Goal: Contribute content

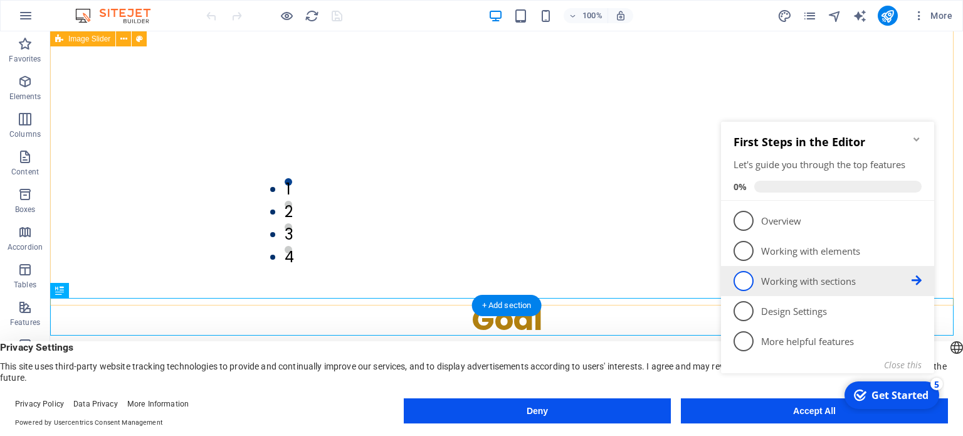
scroll to position [662, 0]
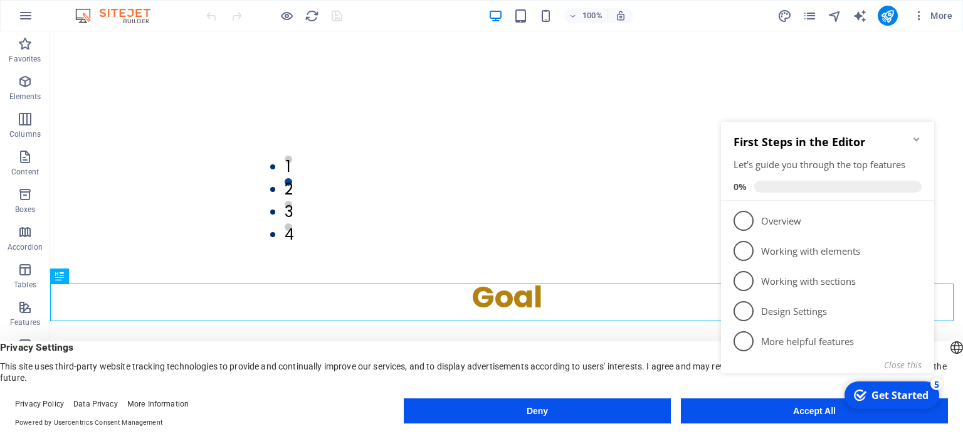
click at [919, 138] on icon "Minimize checklist" at bounding box center [917, 139] width 6 height 4
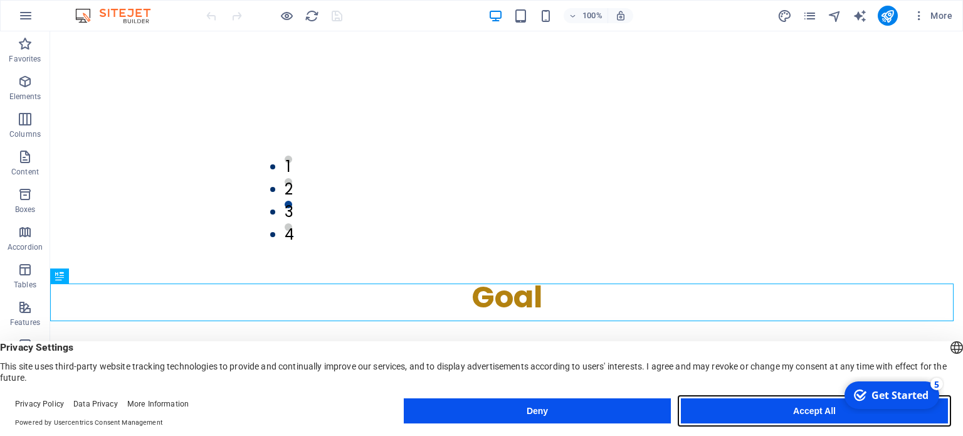
click at [805, 416] on button "Accept All" at bounding box center [814, 410] width 267 height 25
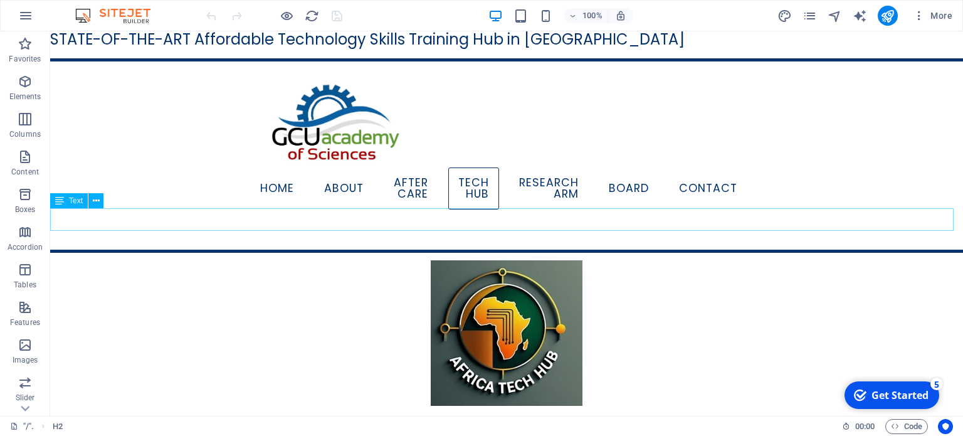
scroll to position [0, 0]
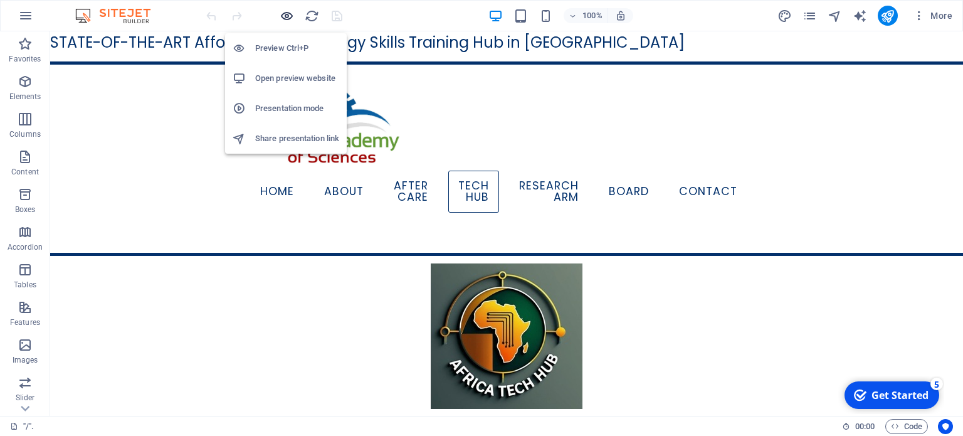
click at [287, 16] on icon "button" at bounding box center [287, 16] width 14 height 14
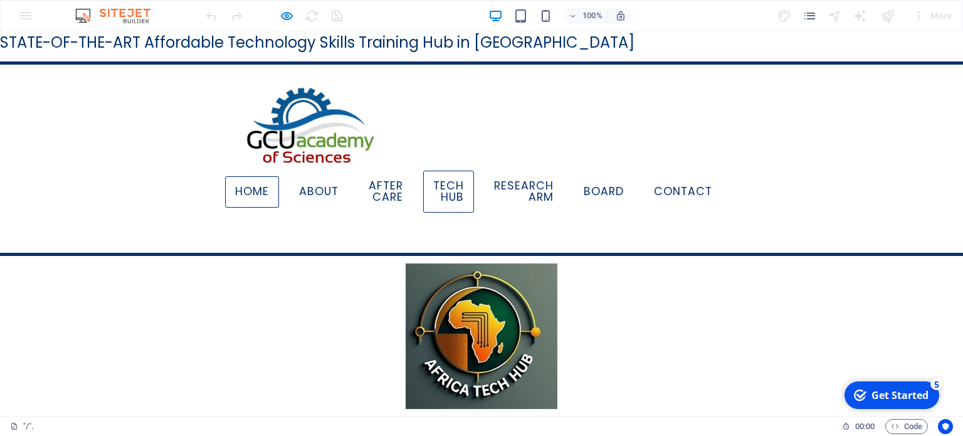
click at [255, 188] on link "Home" at bounding box center [252, 191] width 54 height 31
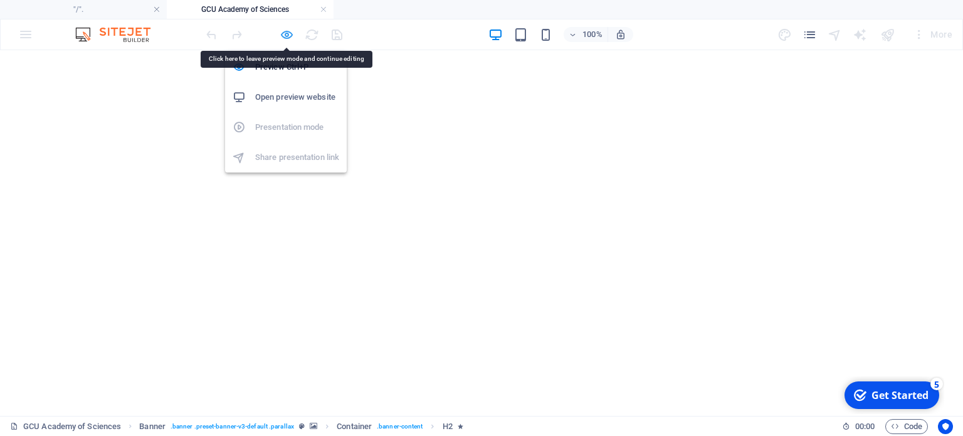
click at [280, 33] on icon "button" at bounding box center [287, 35] width 14 height 14
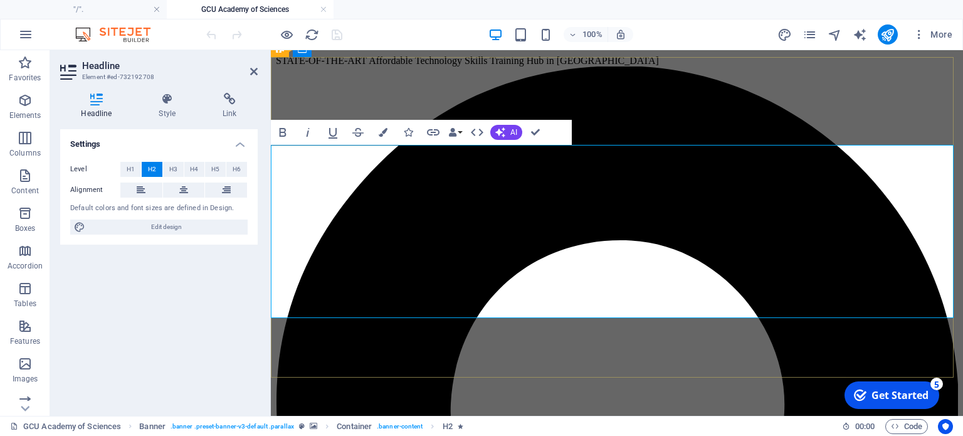
scroll to position [188, 0]
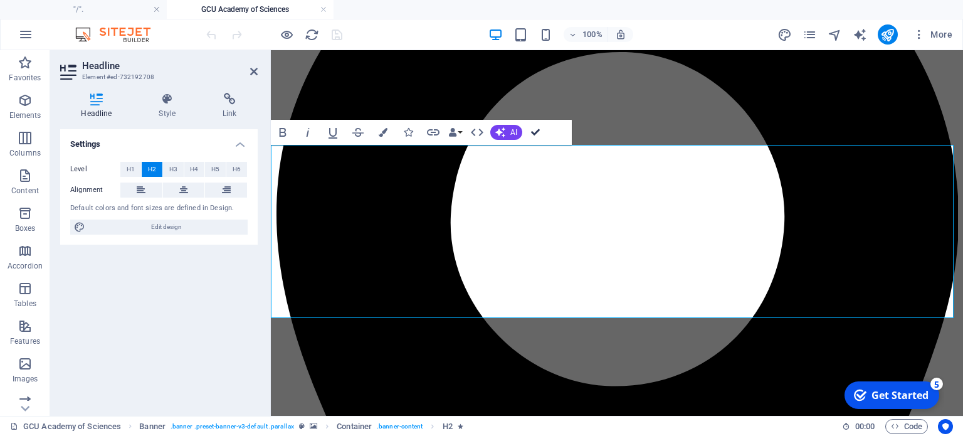
drag, startPoint x: 532, startPoint y: 127, endPoint x: 482, endPoint y: 47, distance: 94.6
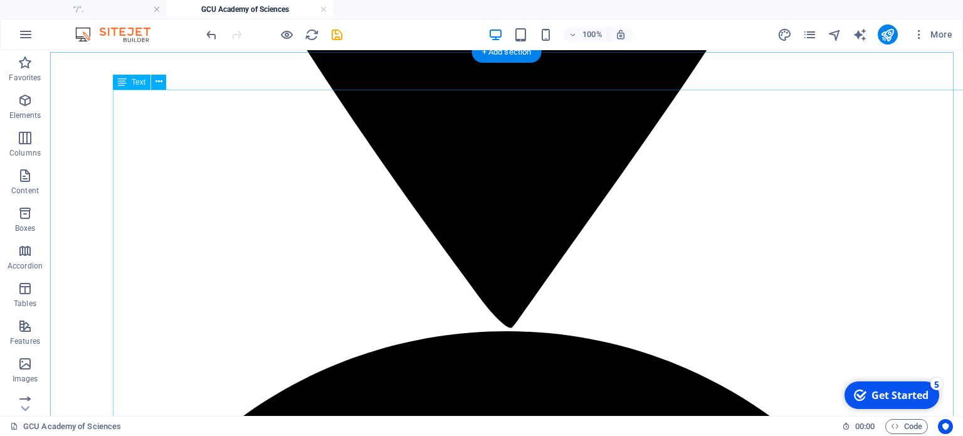
scroll to position [1129, 0]
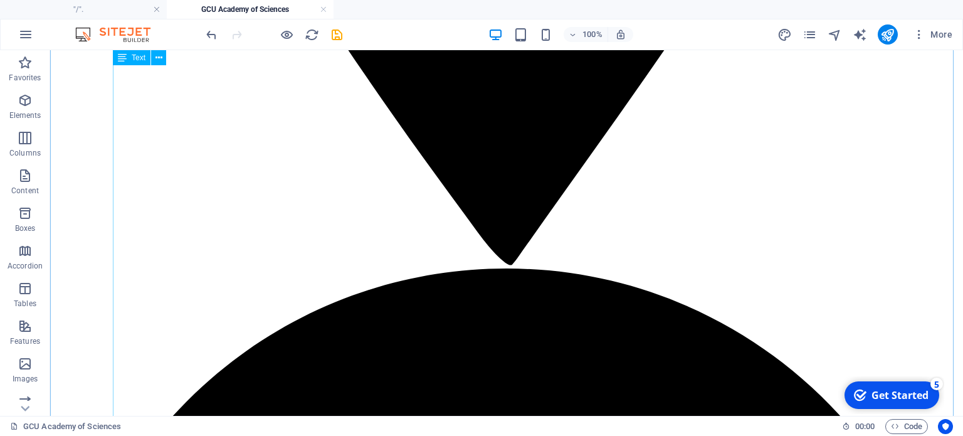
drag, startPoint x: 663, startPoint y: 131, endPoint x: 443, endPoint y: 131, distance: 220.1
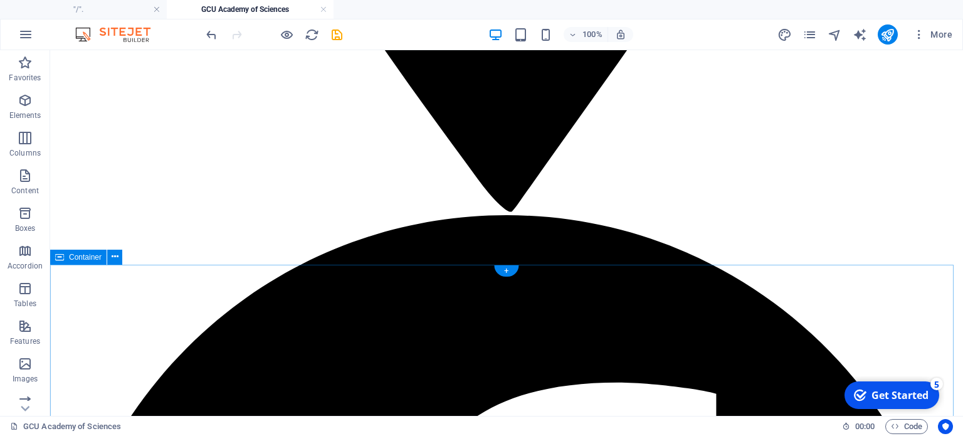
scroll to position [1178, 0]
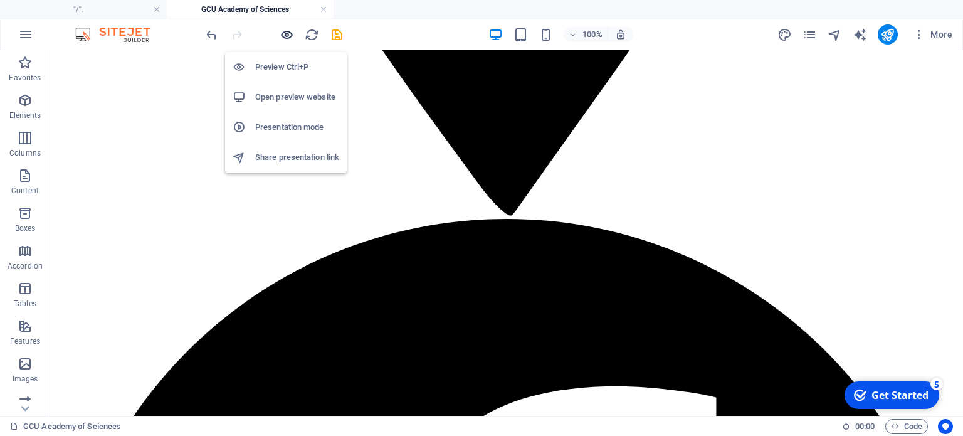
click at [290, 36] on icon "button" at bounding box center [287, 35] width 14 height 14
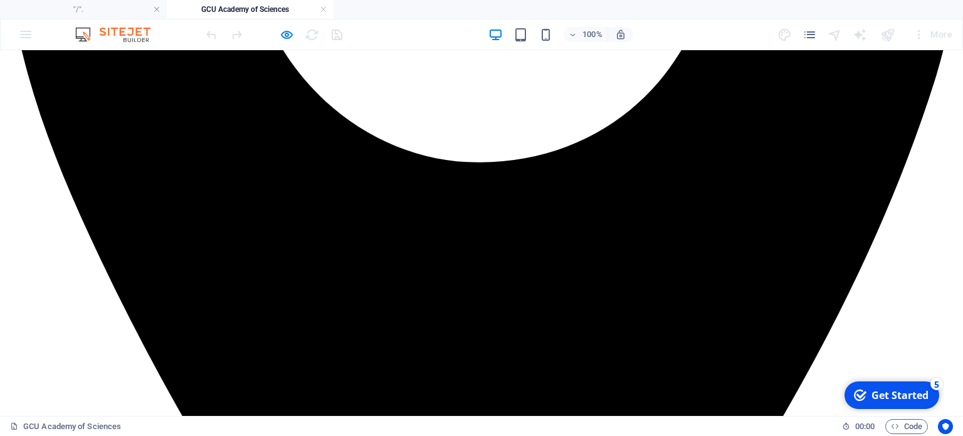
scroll to position [601, 0]
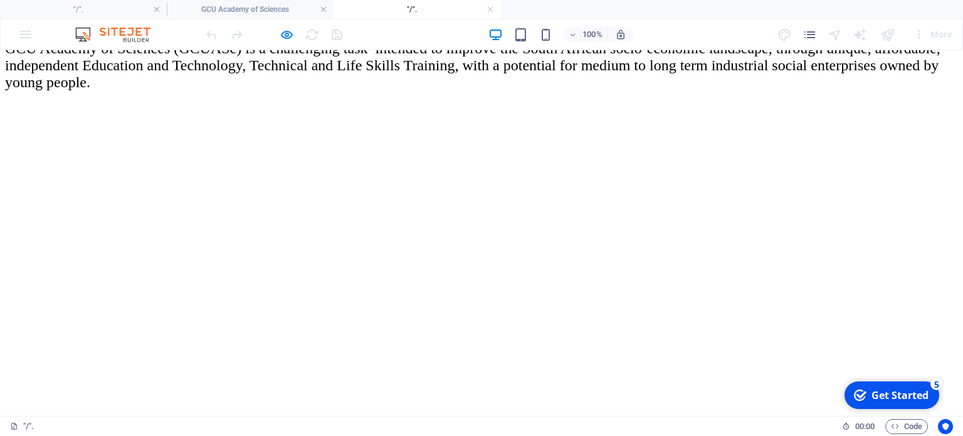
scroll to position [1794, 0]
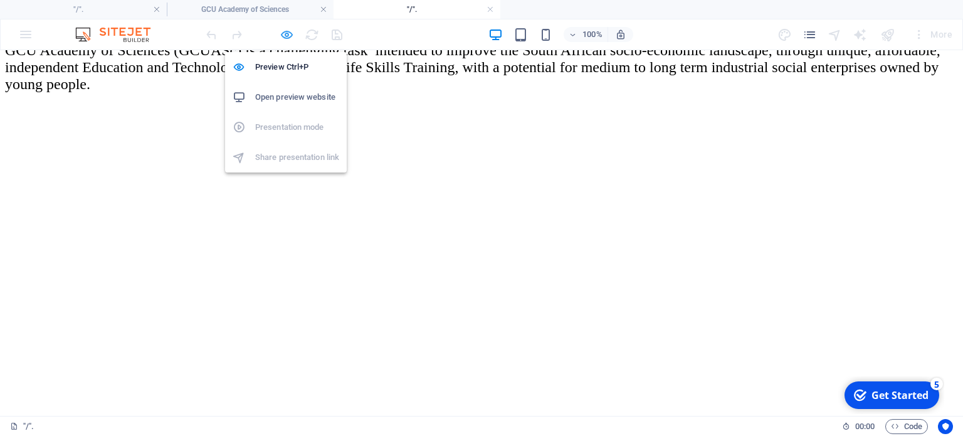
click at [290, 34] on icon "button" at bounding box center [287, 35] width 14 height 14
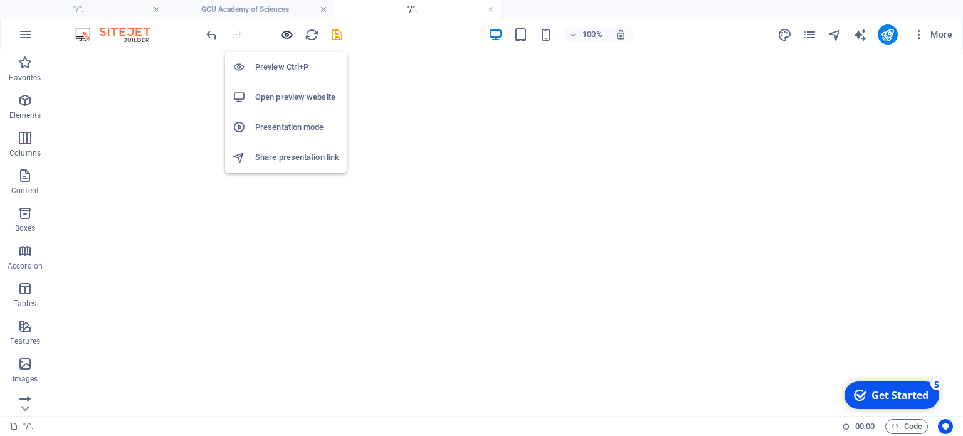
scroll to position [1807, 0]
click at [287, 32] on icon "button" at bounding box center [287, 35] width 14 height 14
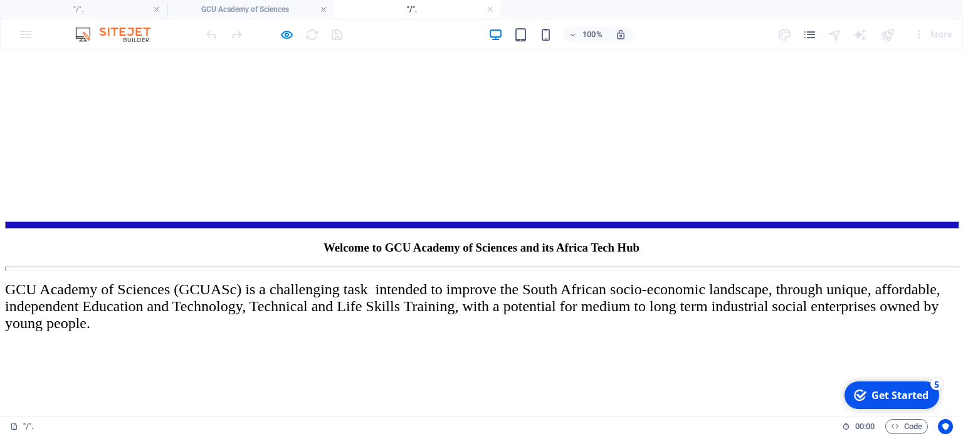
scroll to position [1543, 0]
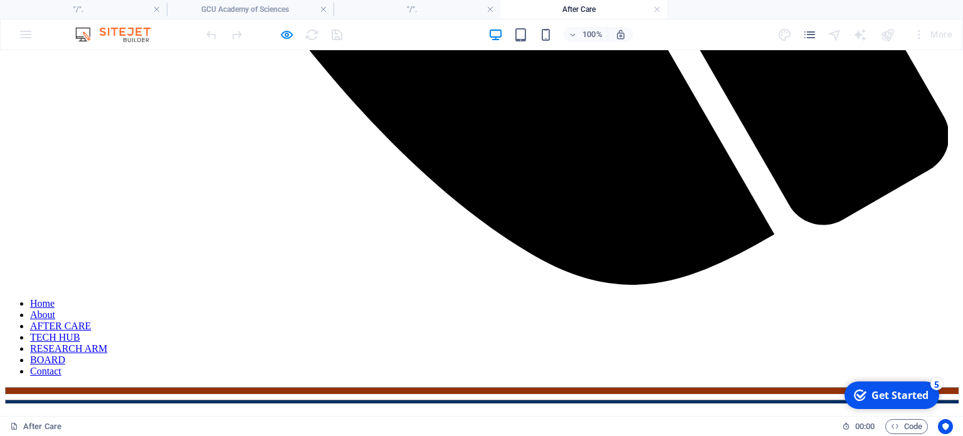
scroll to position [1140, 0]
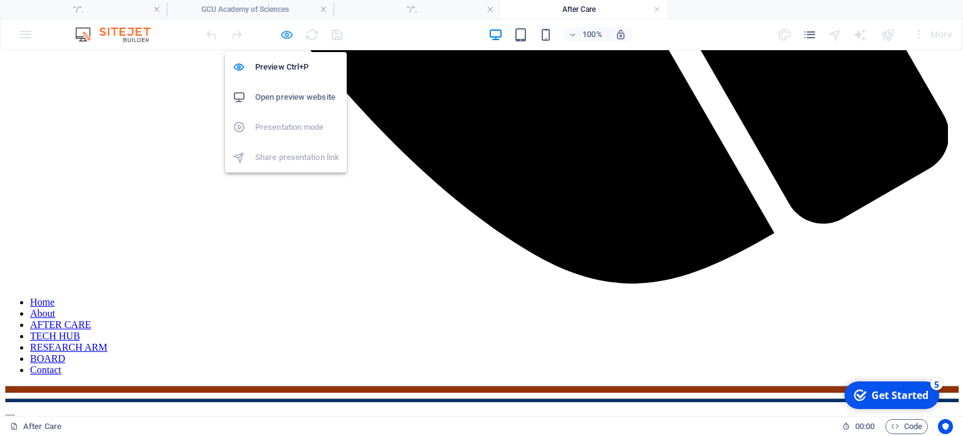
click at [288, 38] on icon "button" at bounding box center [287, 35] width 14 height 14
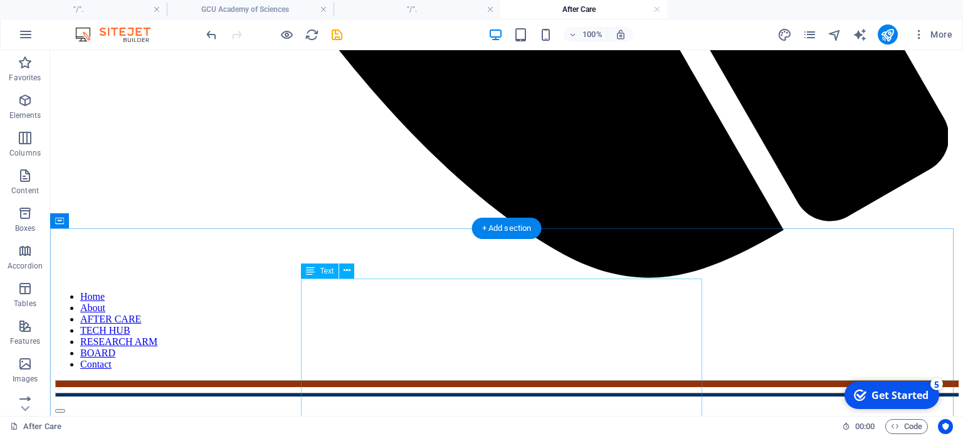
scroll to position [1077, 0]
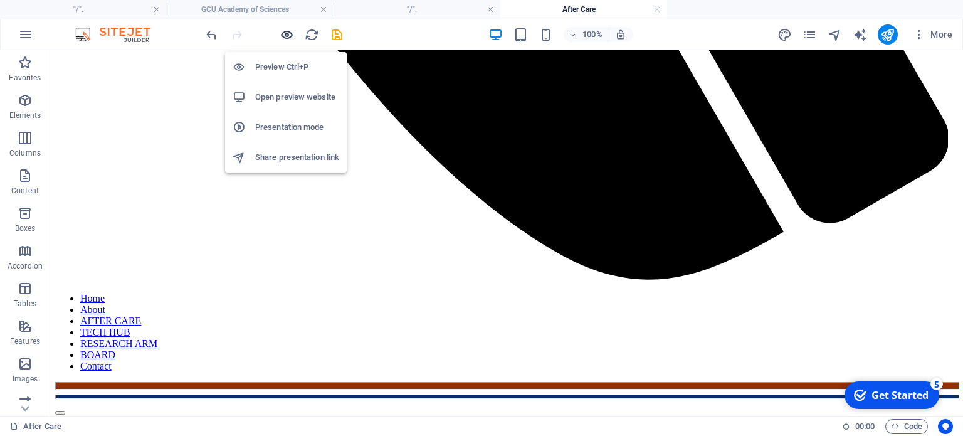
click at [285, 32] on icon "button" at bounding box center [287, 35] width 14 height 14
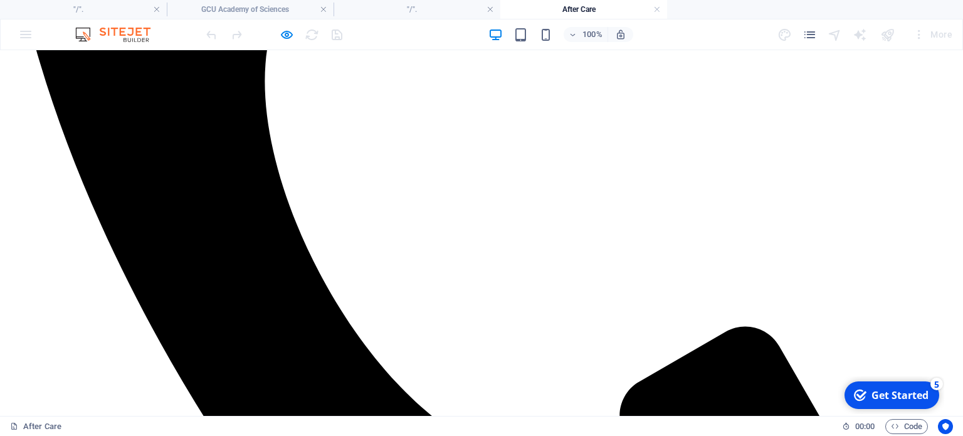
scroll to position [513, 0]
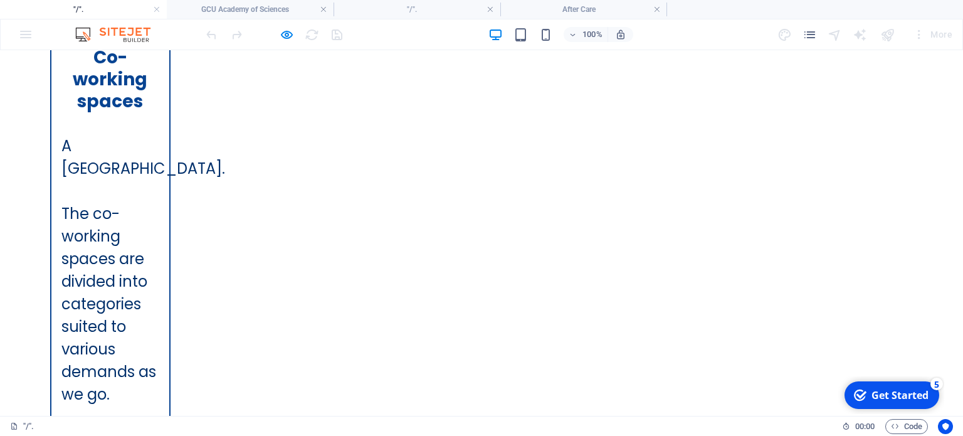
scroll to position [2571, 0]
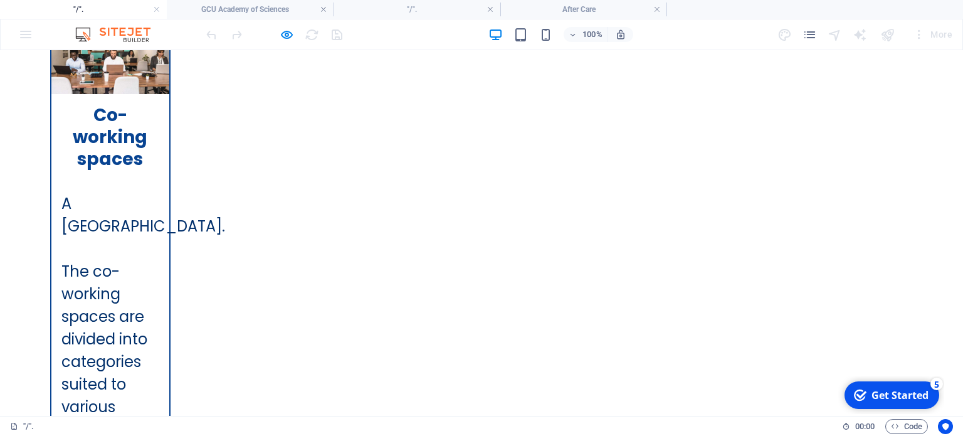
scroll to position [2508, 0]
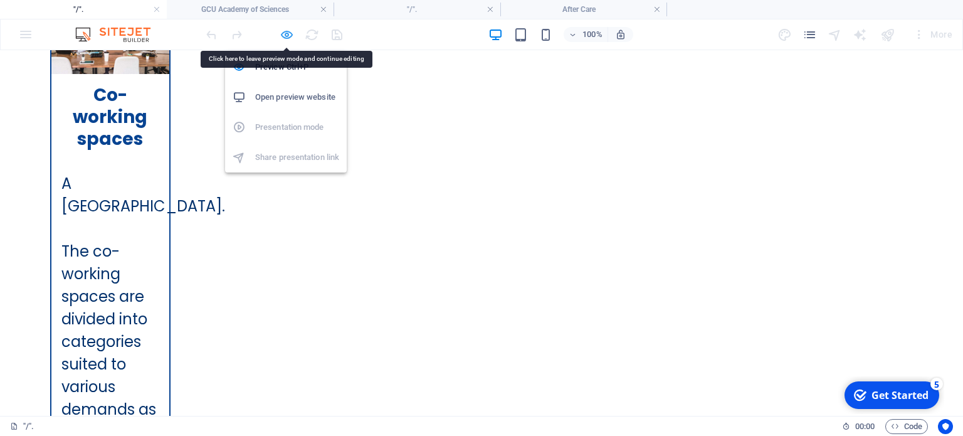
click at [288, 34] on icon "button" at bounding box center [287, 35] width 14 height 14
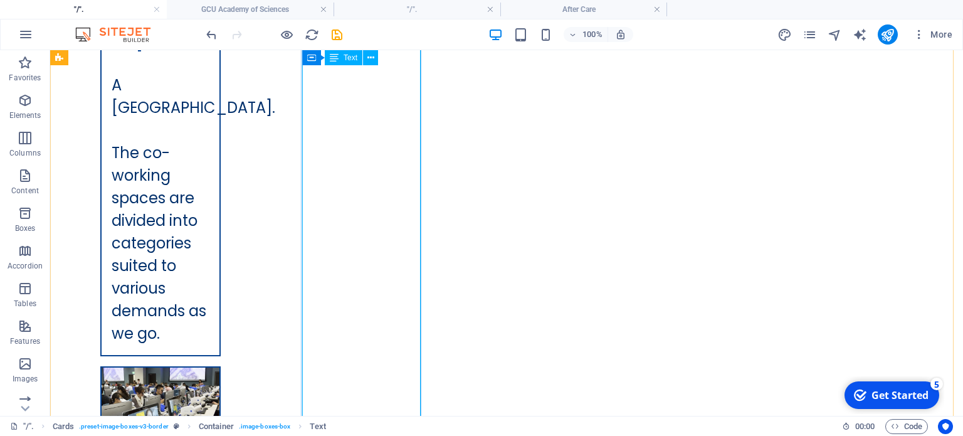
scroll to position [2909, 0]
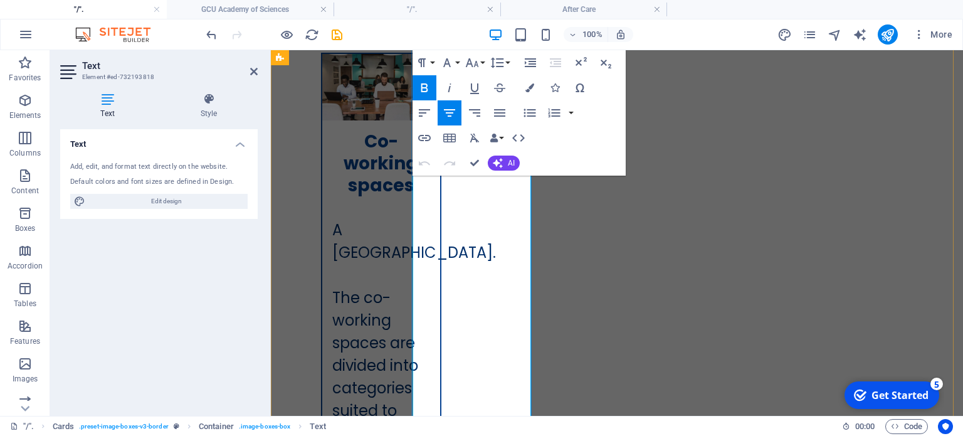
scroll to position [2702, 0]
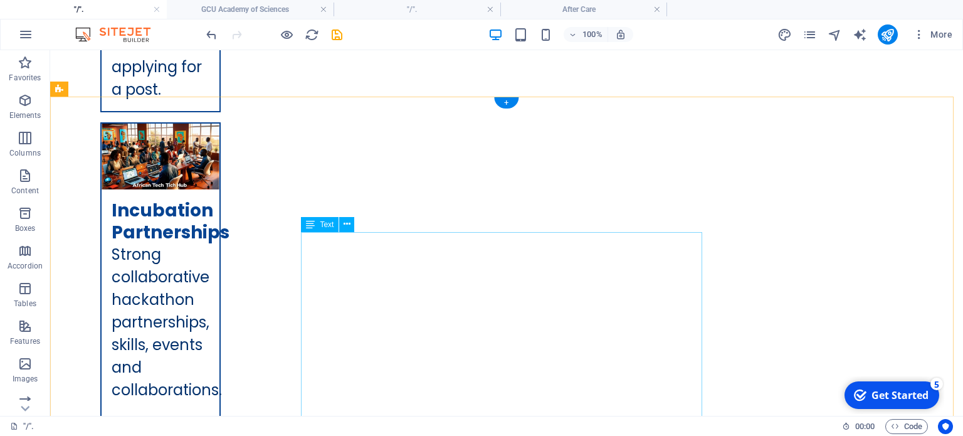
scroll to position [4708, 0]
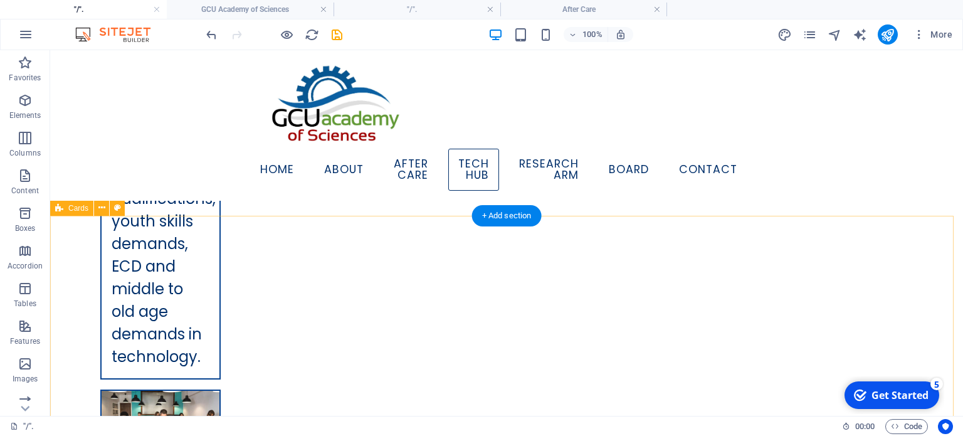
scroll to position [2279, 0]
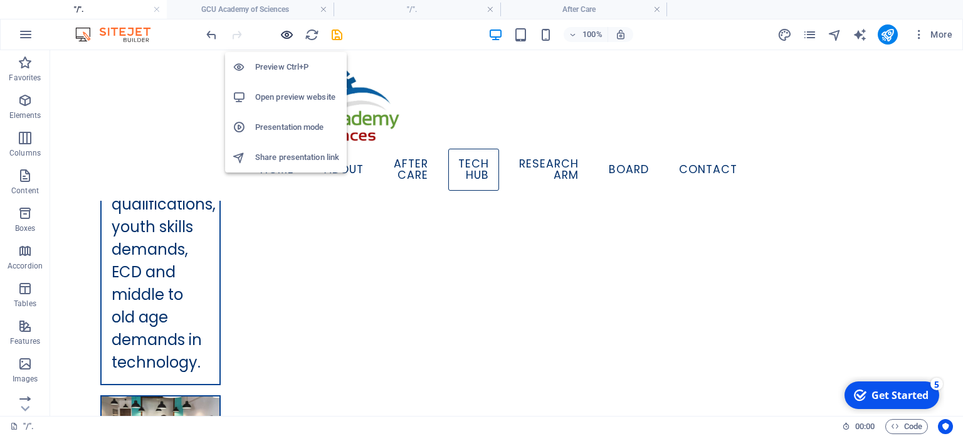
click at [286, 28] on icon "button" at bounding box center [287, 35] width 14 height 14
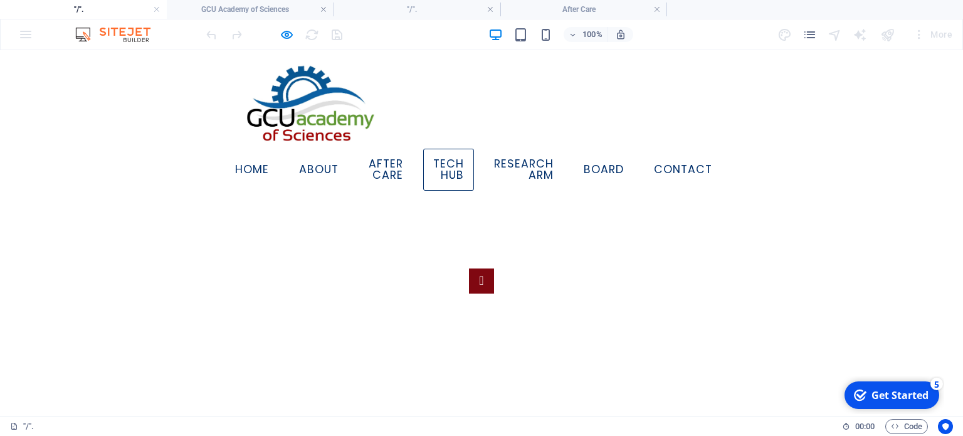
scroll to position [246, 0]
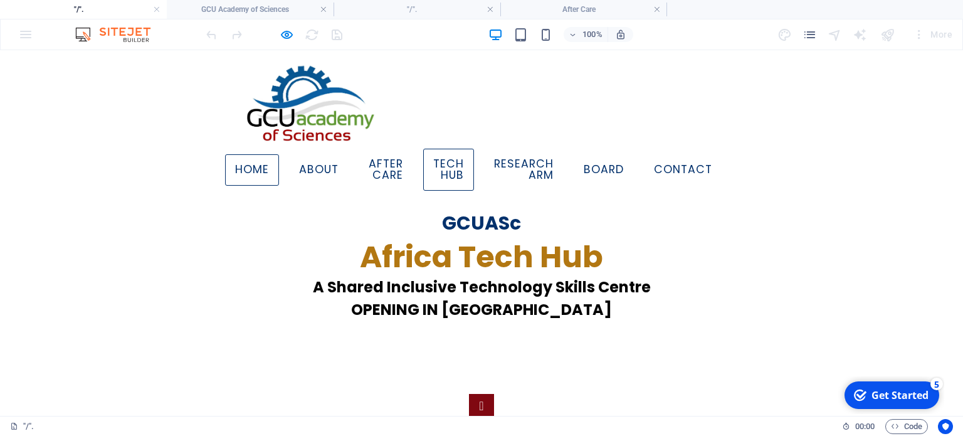
drag, startPoint x: 371, startPoint y: 185, endPoint x: 262, endPoint y: 166, distance: 110.8
click at [262, 166] on link "Home" at bounding box center [252, 169] width 54 height 31
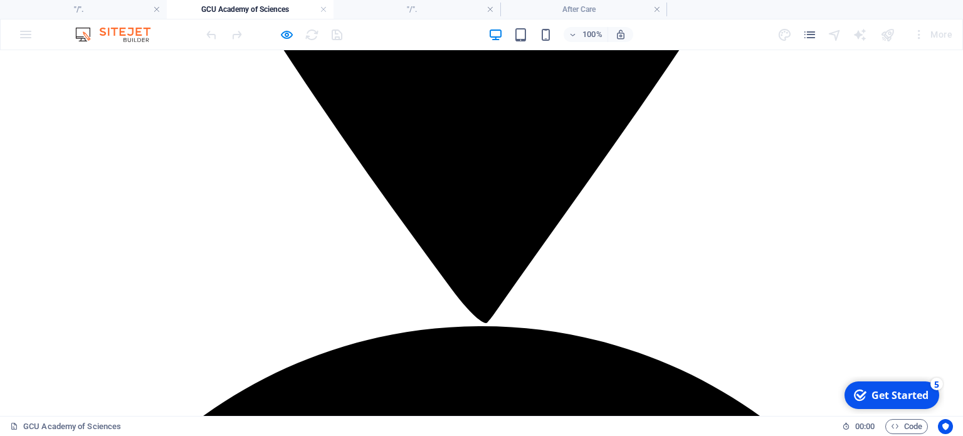
scroll to position [1166, 0]
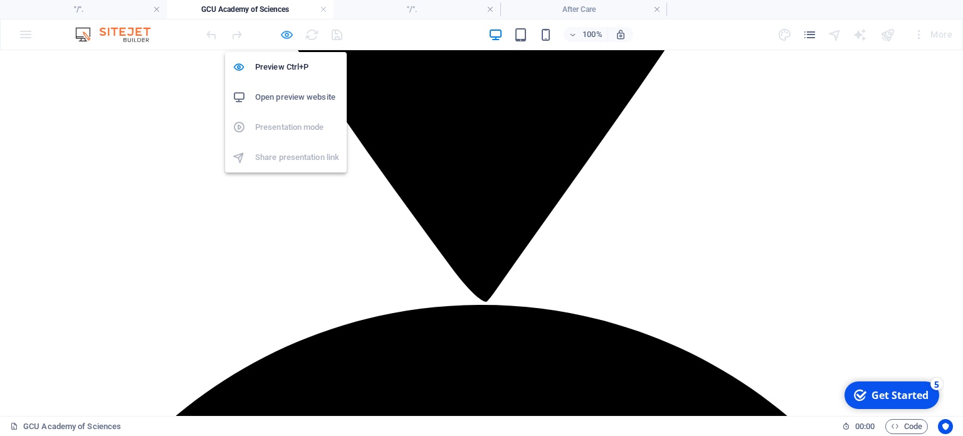
click at [288, 31] on icon "button" at bounding box center [287, 35] width 14 height 14
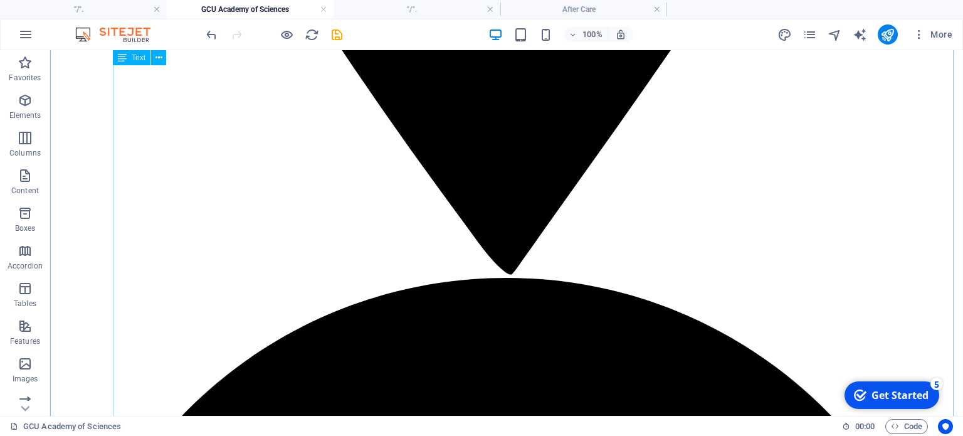
scroll to position [1115, 0]
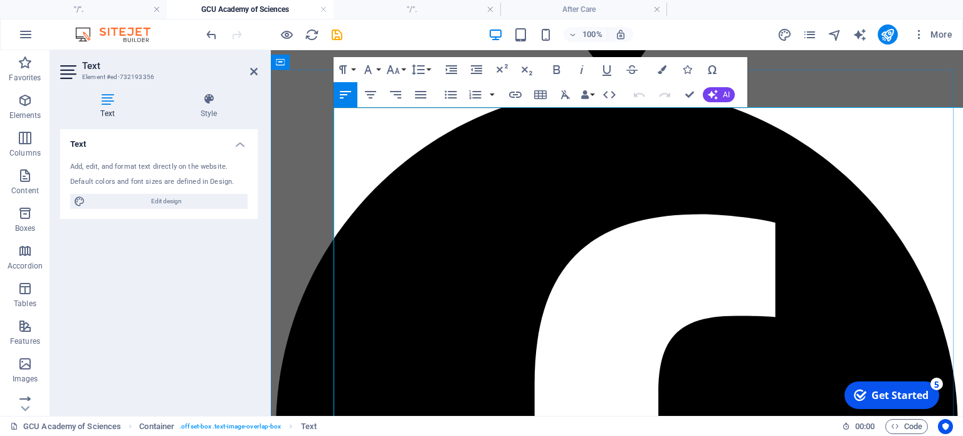
scroll to position [1001, 0]
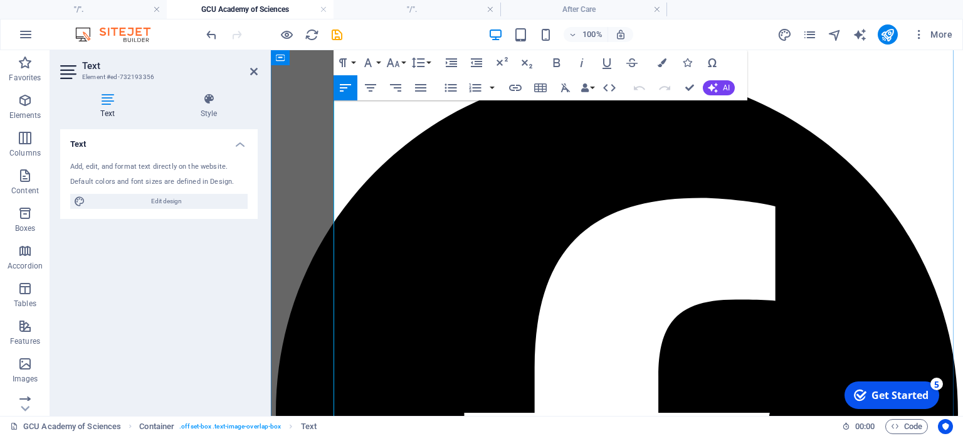
drag, startPoint x: 339, startPoint y: 36, endPoint x: 442, endPoint y: 293, distance: 277.1
click at [339, 36] on icon "save" at bounding box center [337, 35] width 14 height 14
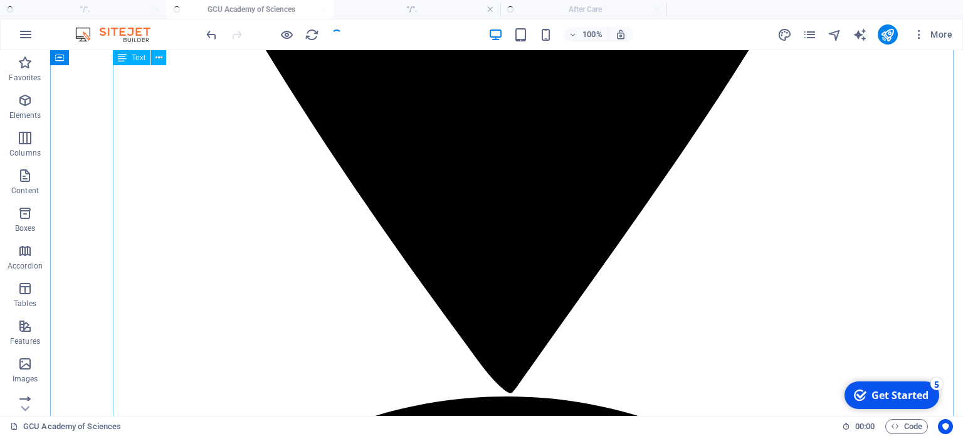
scroll to position [1111, 0]
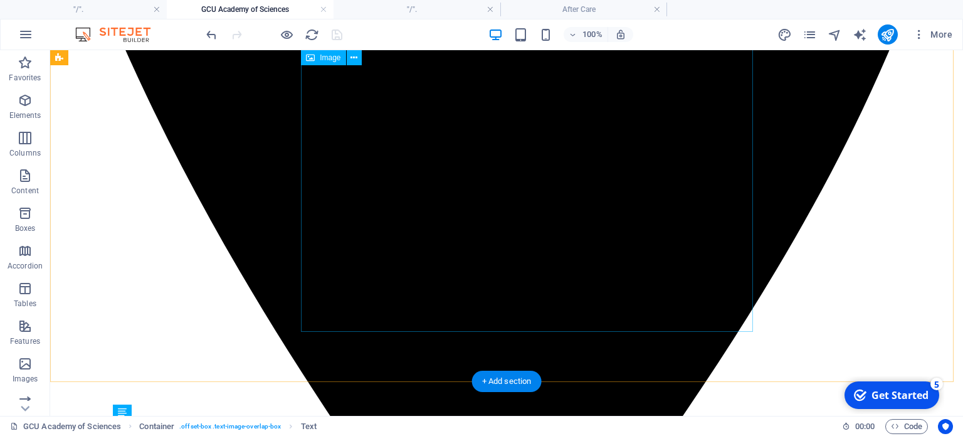
scroll to position [735, 0]
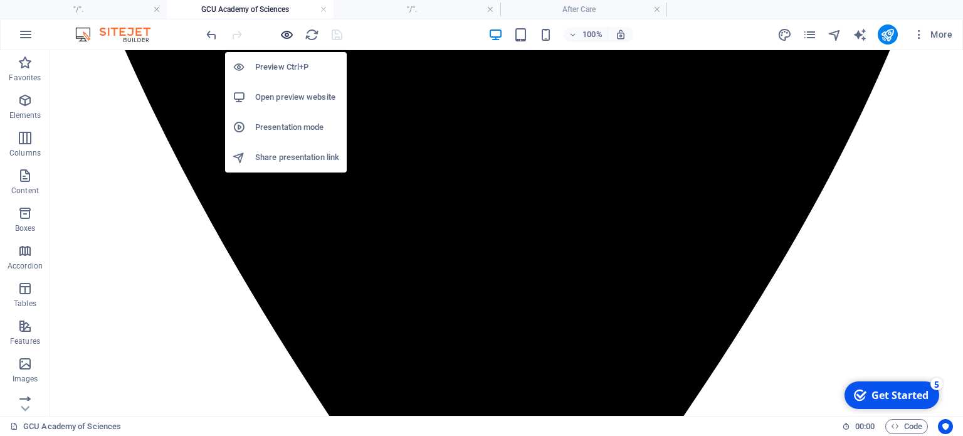
click at [286, 31] on icon "button" at bounding box center [287, 35] width 14 height 14
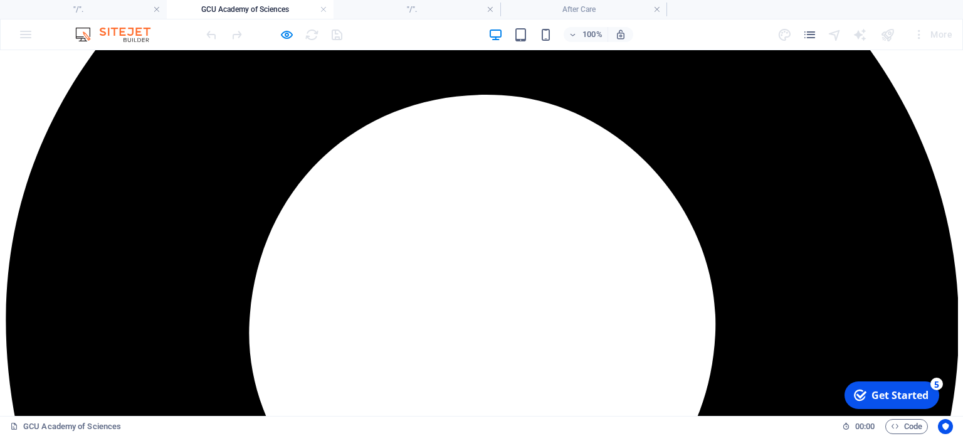
scroll to position [233, 0]
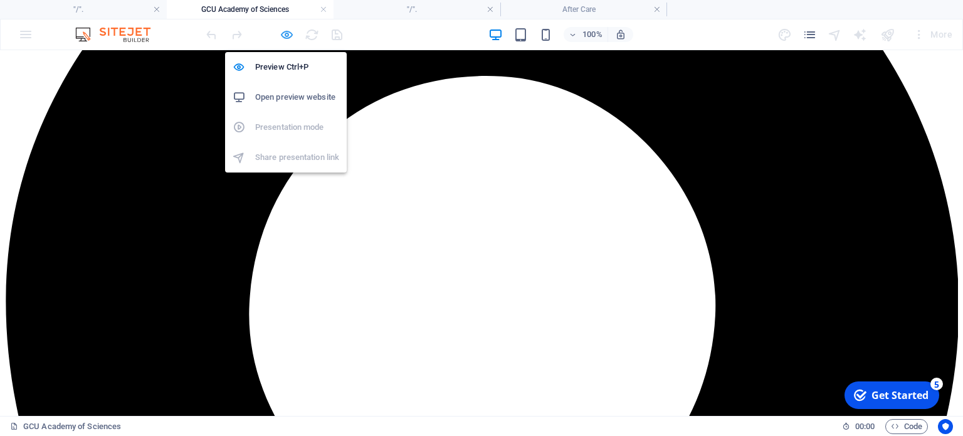
click at [285, 28] on icon "button" at bounding box center [287, 35] width 14 height 14
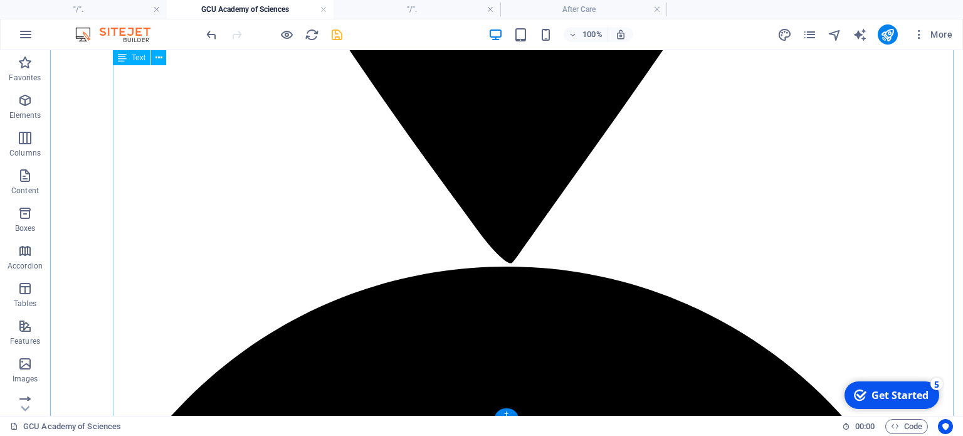
scroll to position [1111, 0]
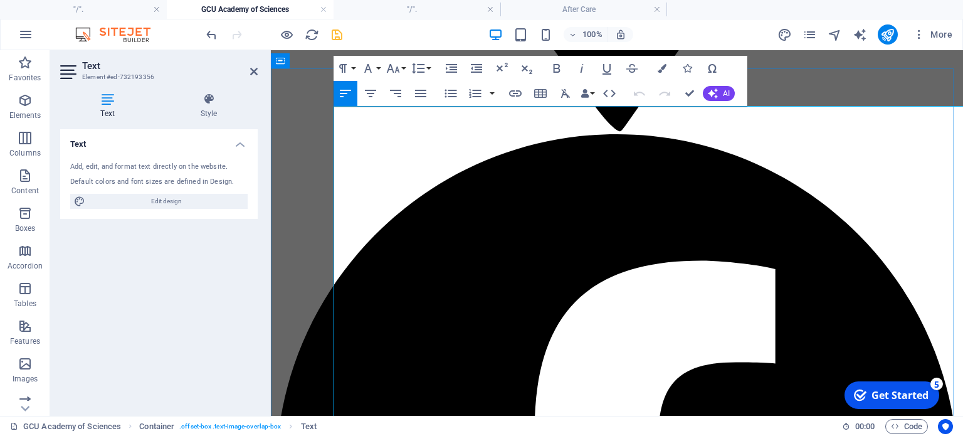
scroll to position [1001, 0]
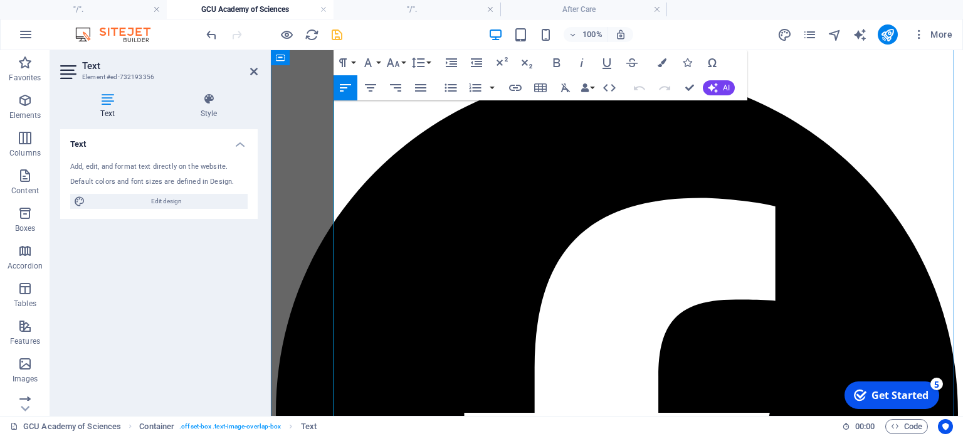
click at [252, 73] on icon at bounding box center [254, 71] width 8 height 10
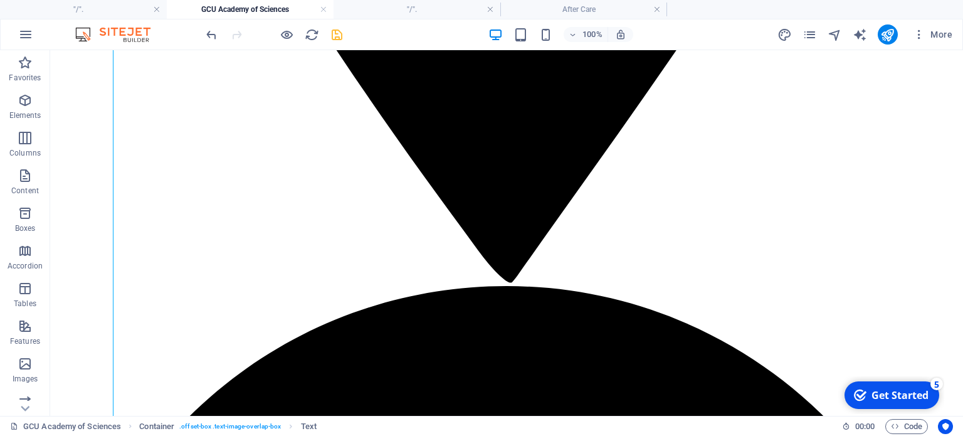
click at [344, 36] on div "100% More" at bounding box center [581, 34] width 754 height 20
